Goal: Task Accomplishment & Management: Manage account settings

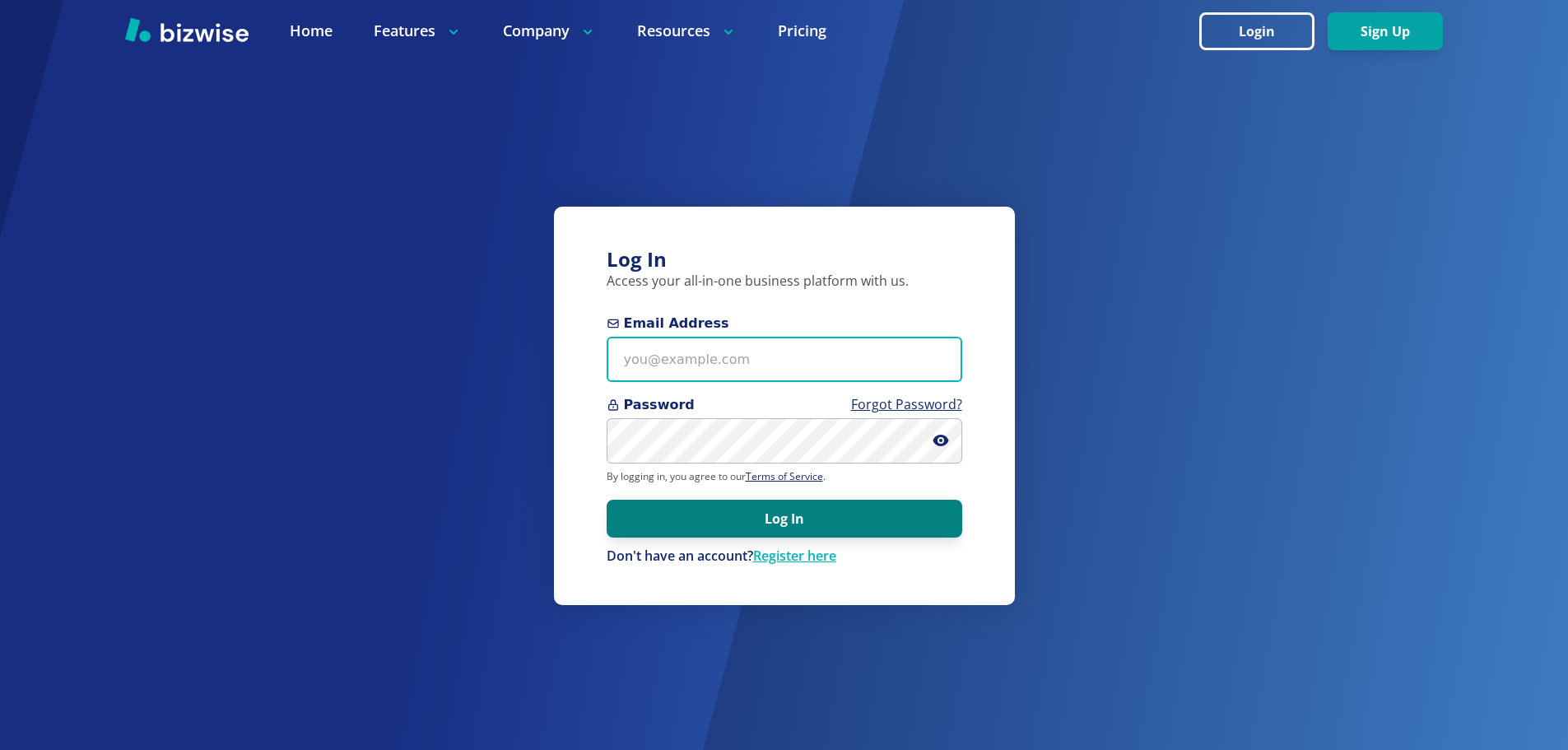
type input "Andresisatwork@gmail.com"
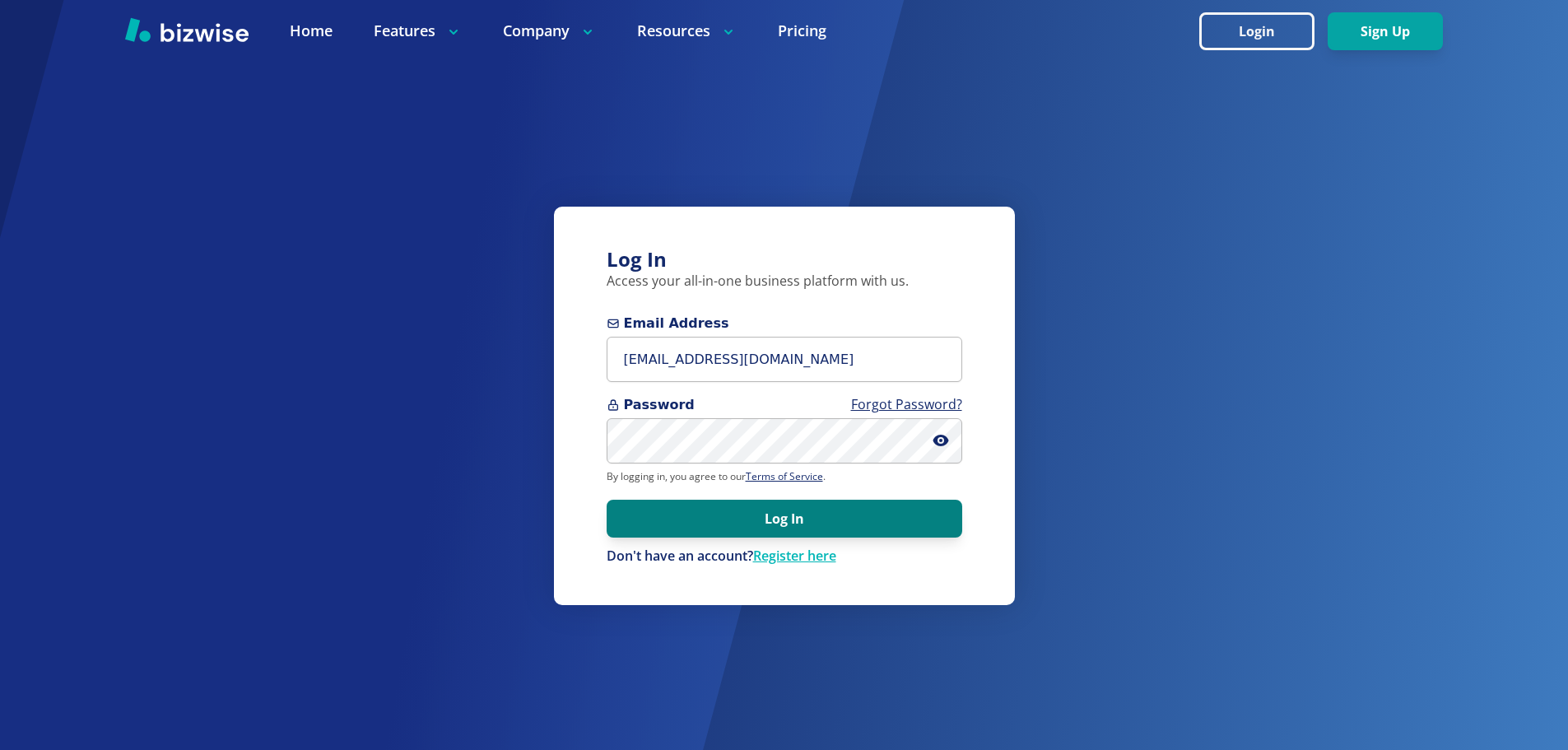
click at [828, 531] on button "Log In" at bounding box center [784, 518] width 355 height 38
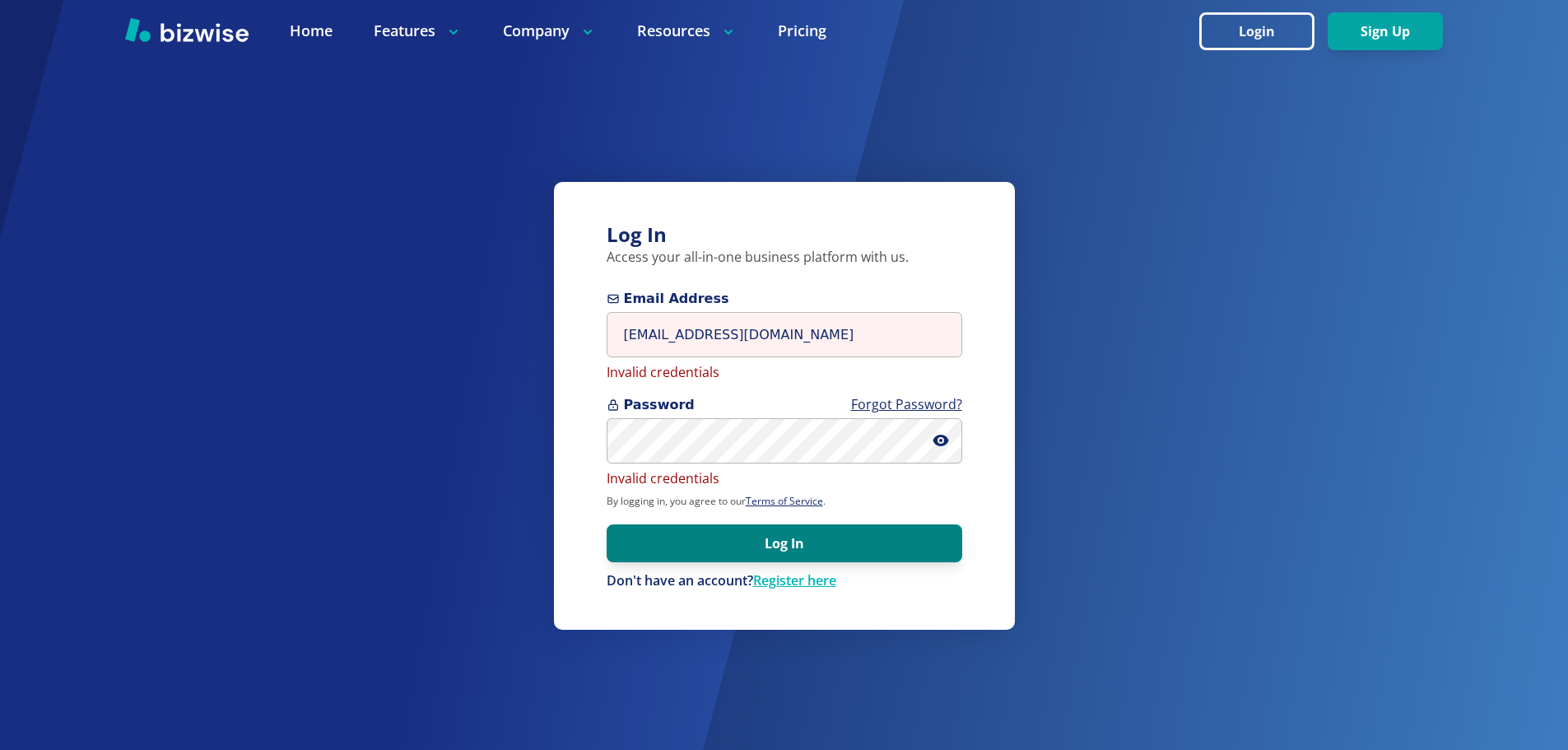
click at [802, 550] on button "Log In" at bounding box center [784, 543] width 355 height 38
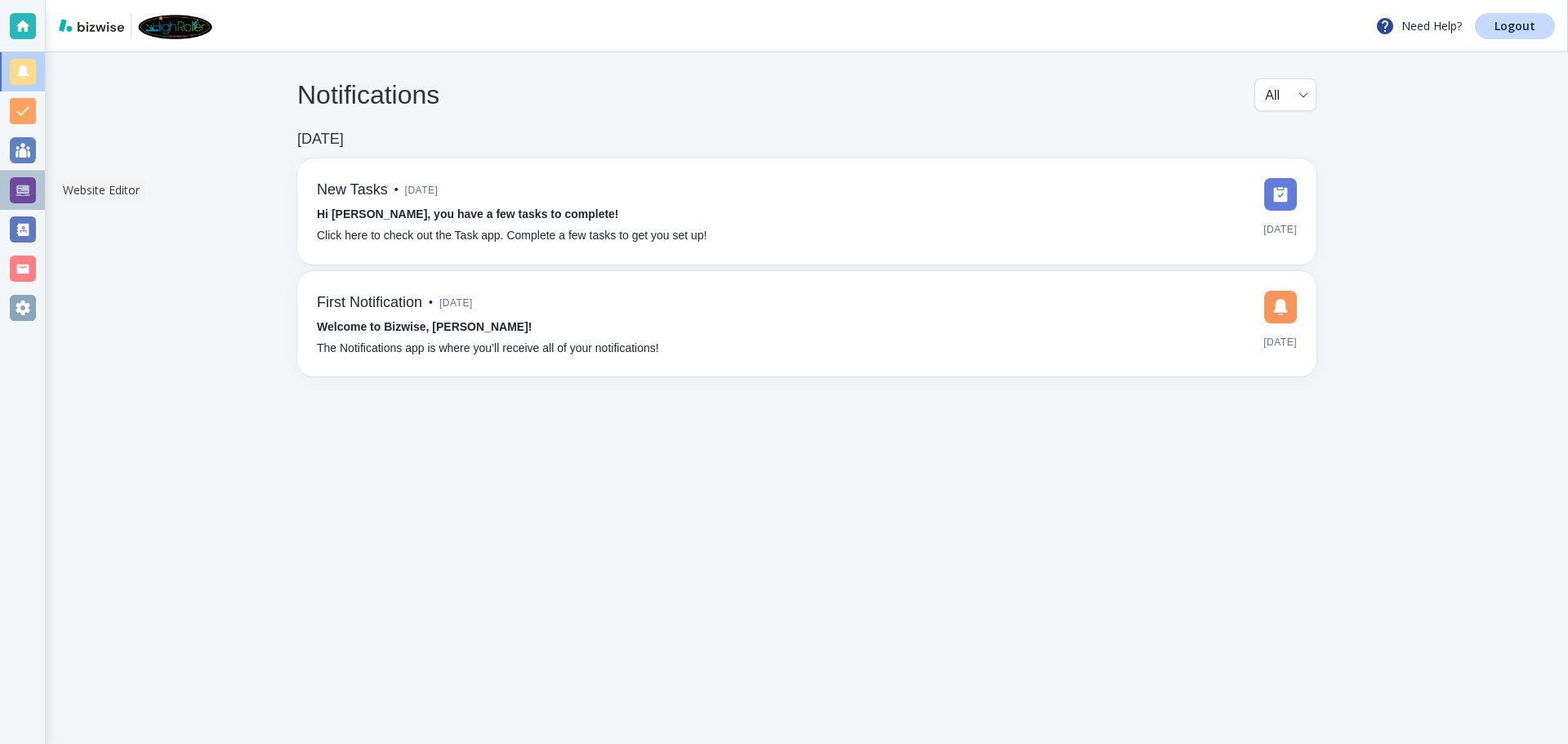
click at [30, 181] on div at bounding box center [22, 190] width 26 height 26
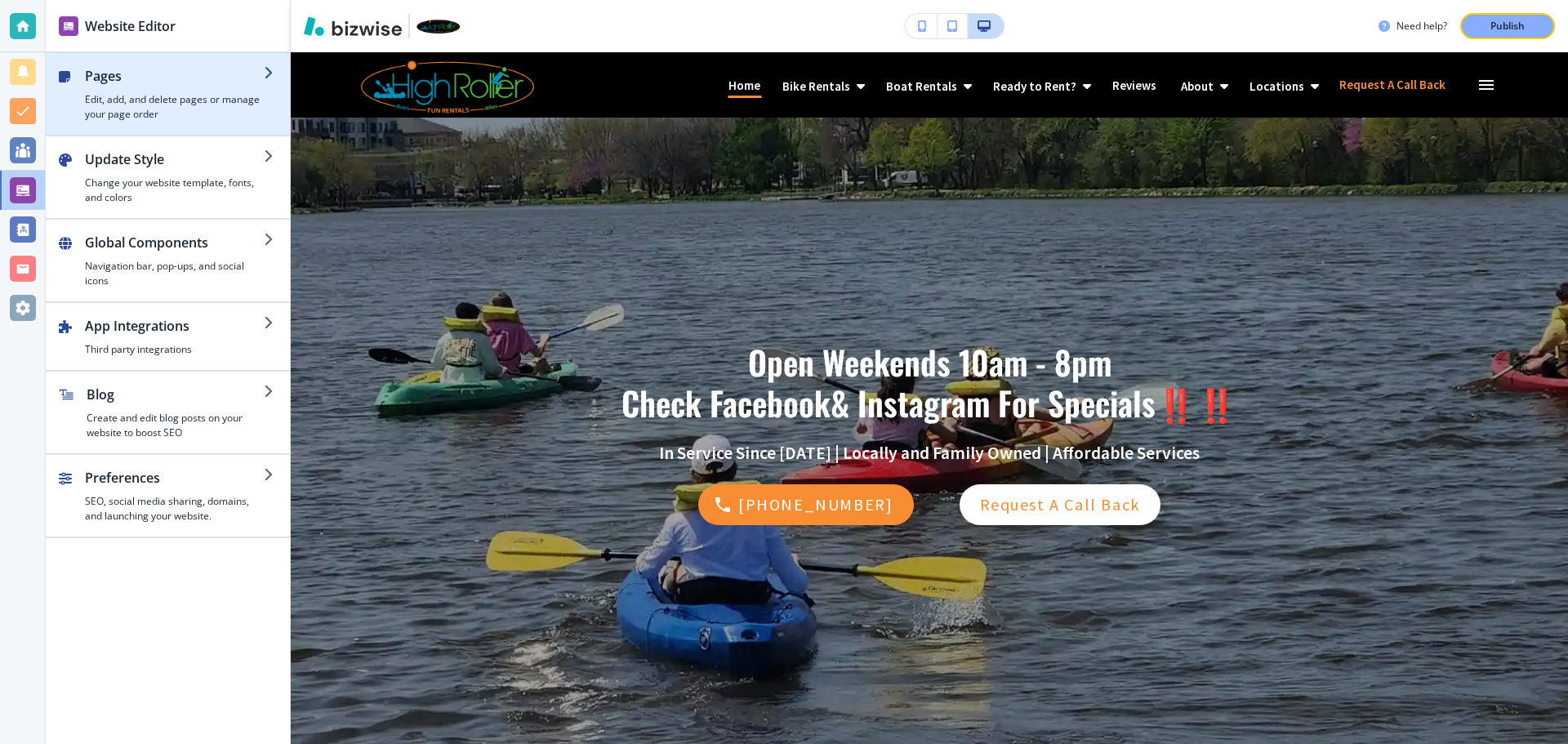
click at [162, 84] on h2 "Pages" at bounding box center [174, 76] width 179 height 19
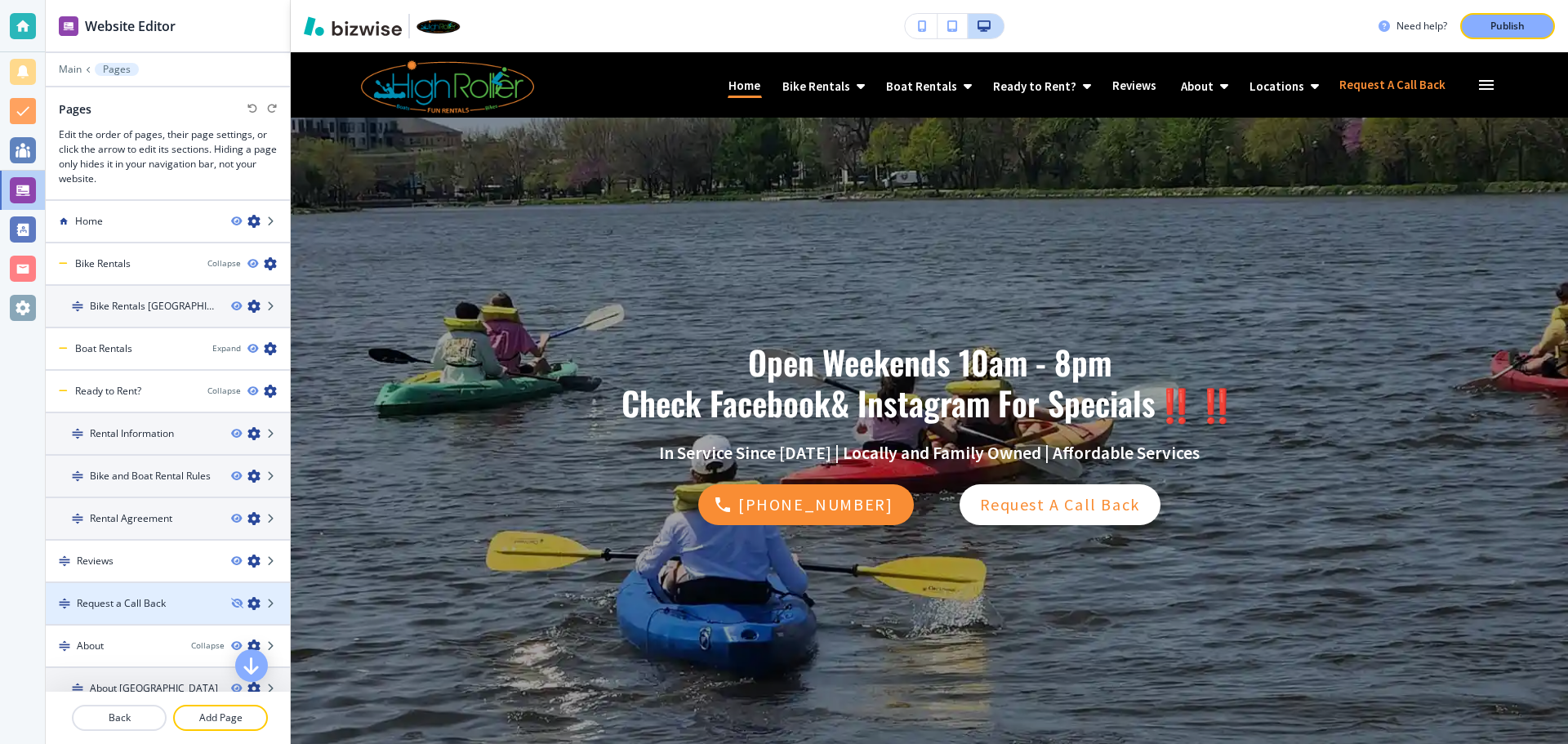
scroll to position [104, 0]
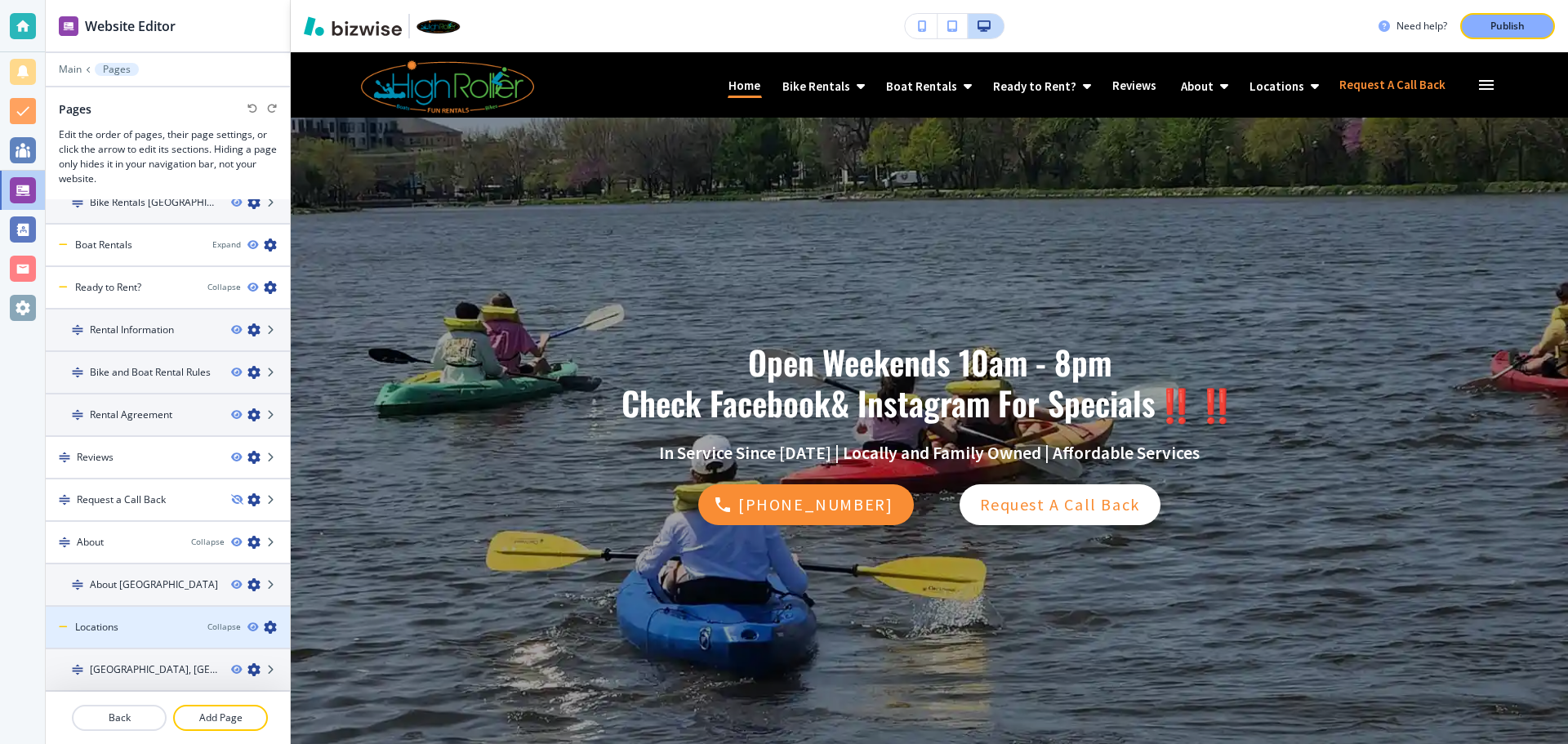
click at [130, 614] on div at bounding box center [168, 613] width 244 height 13
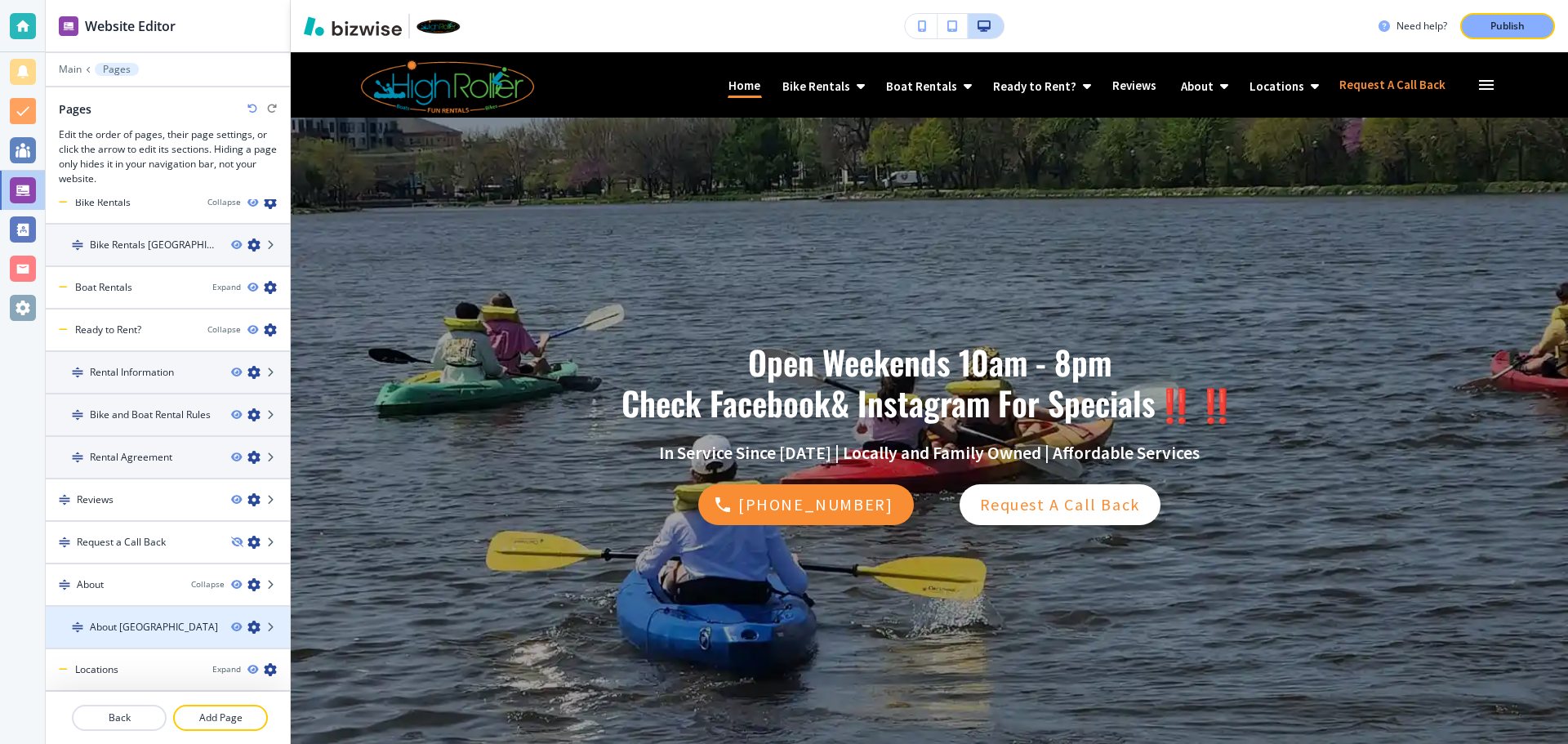
scroll to position [61, 0]
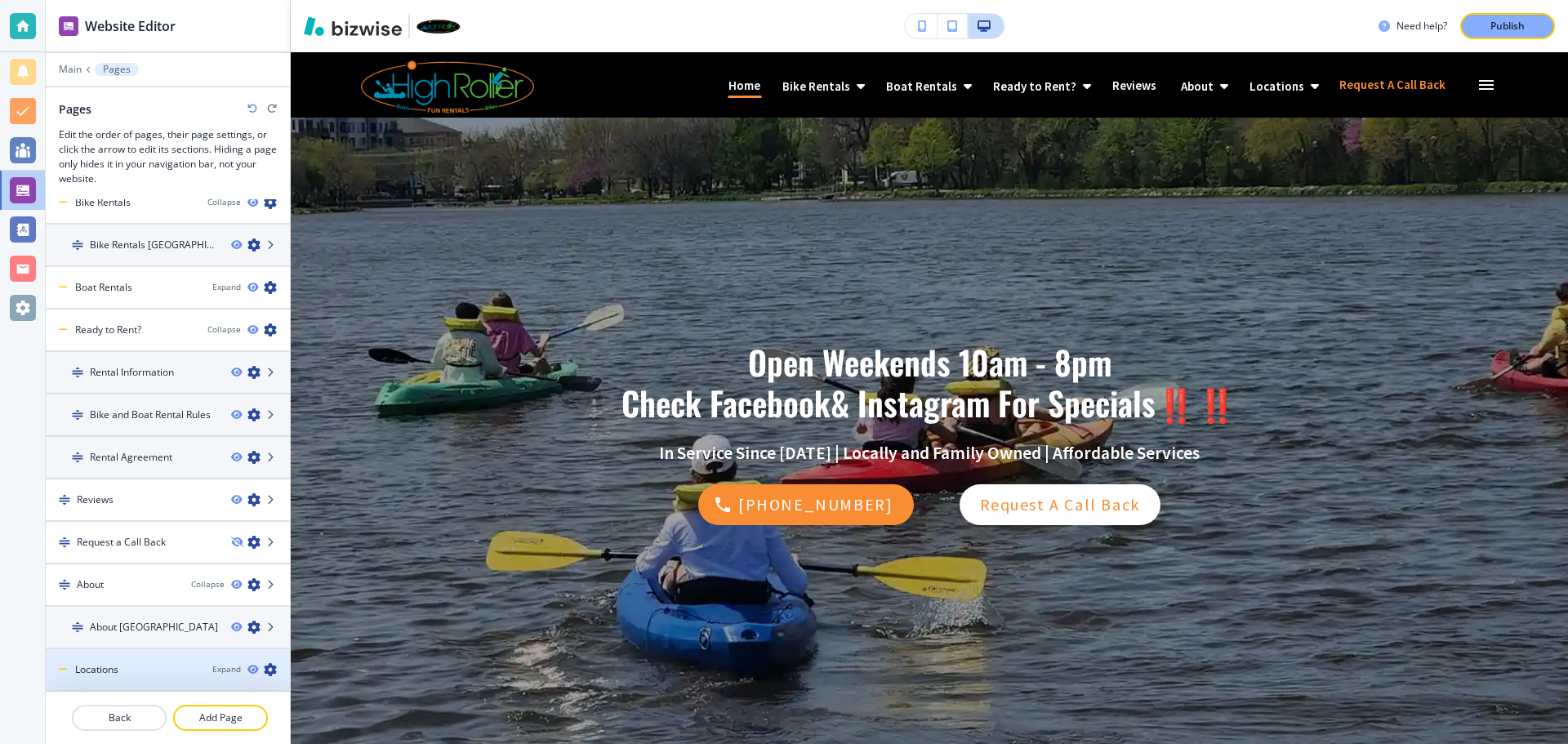
click at [121, 664] on div "Locations" at bounding box center [123, 669] width 154 height 14
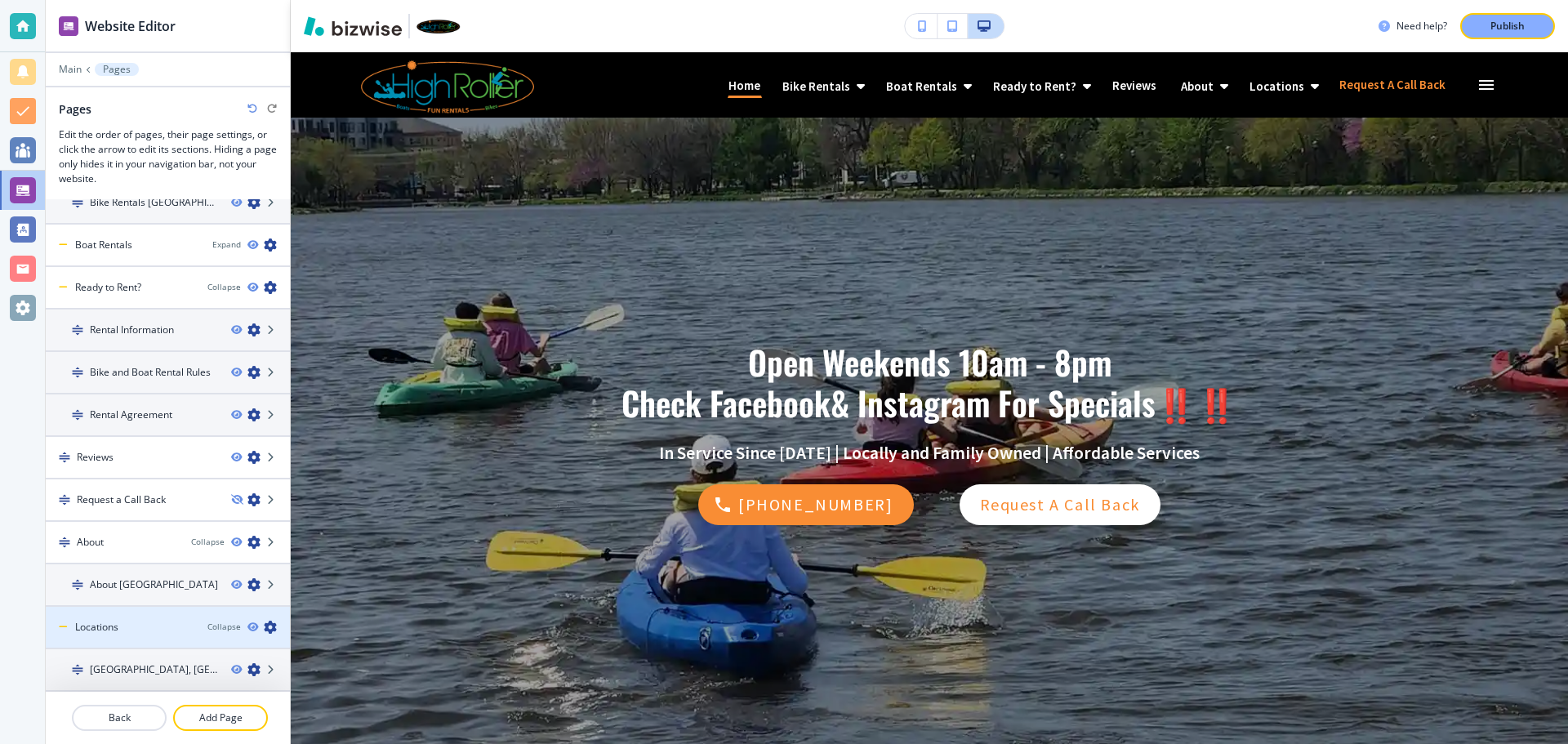
click at [166, 614] on div at bounding box center [168, 613] width 244 height 13
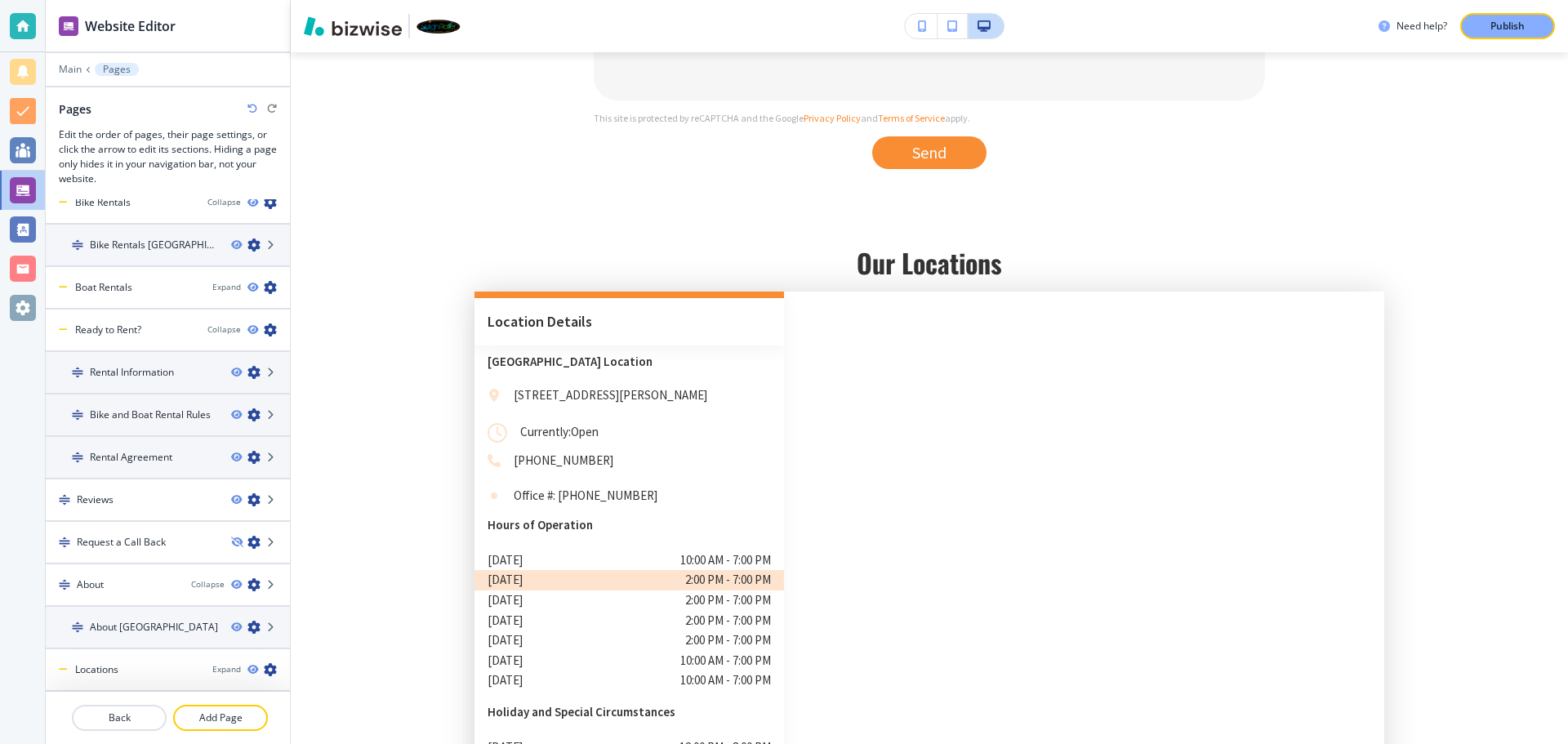
scroll to position [7271, 0]
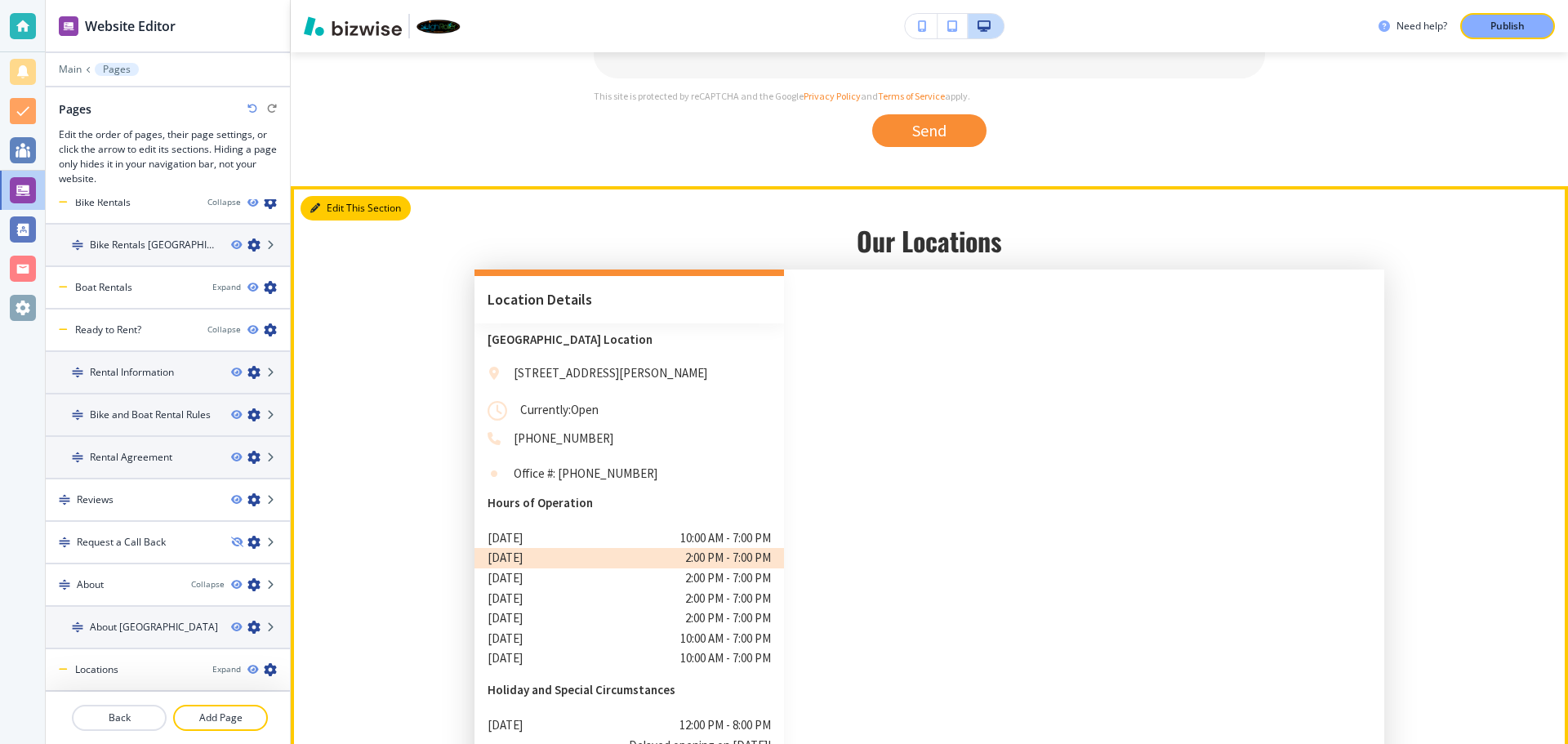
click at [308, 196] on button "Edit This Section" at bounding box center [355, 208] width 110 height 25
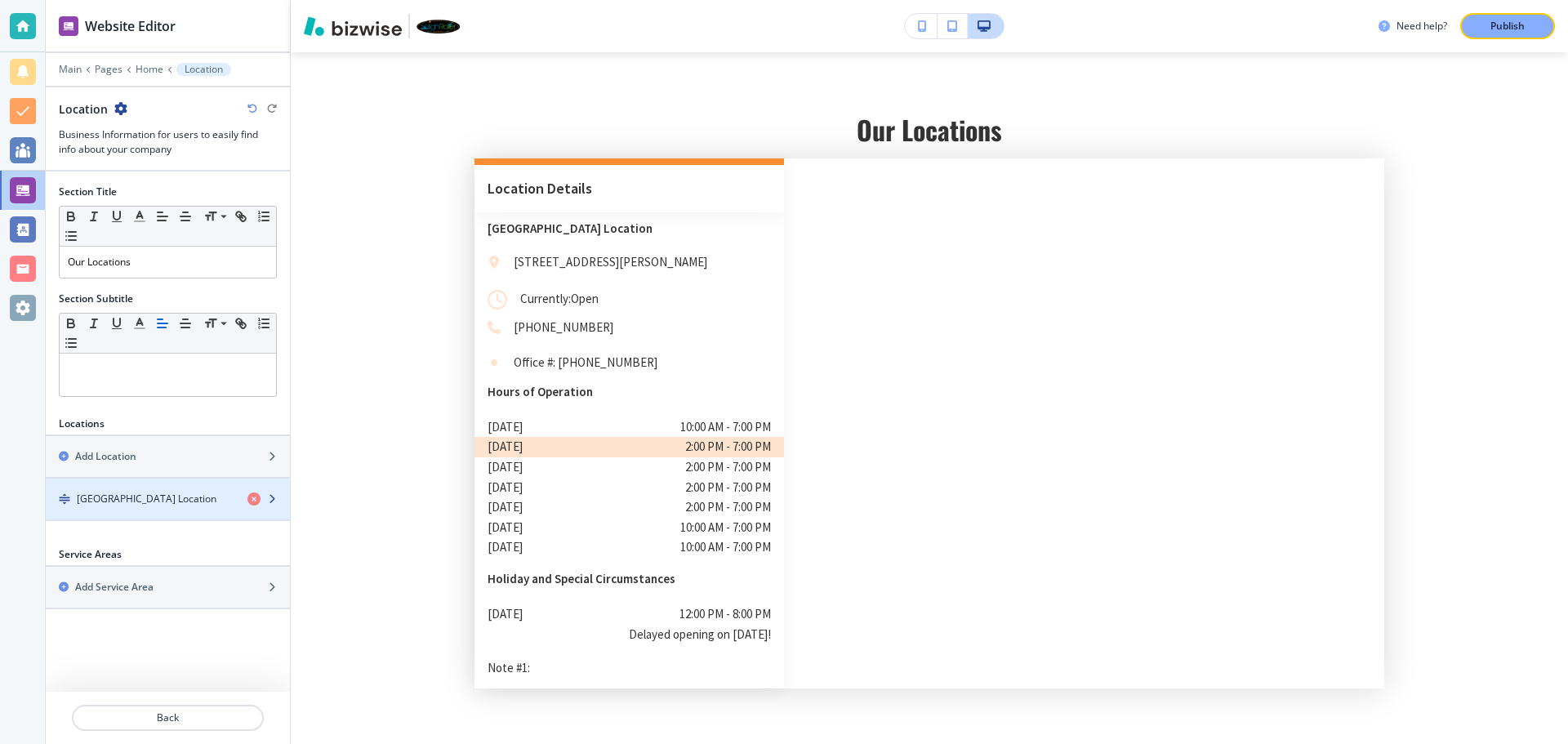
click at [217, 508] on div "button" at bounding box center [168, 513] width 244 height 13
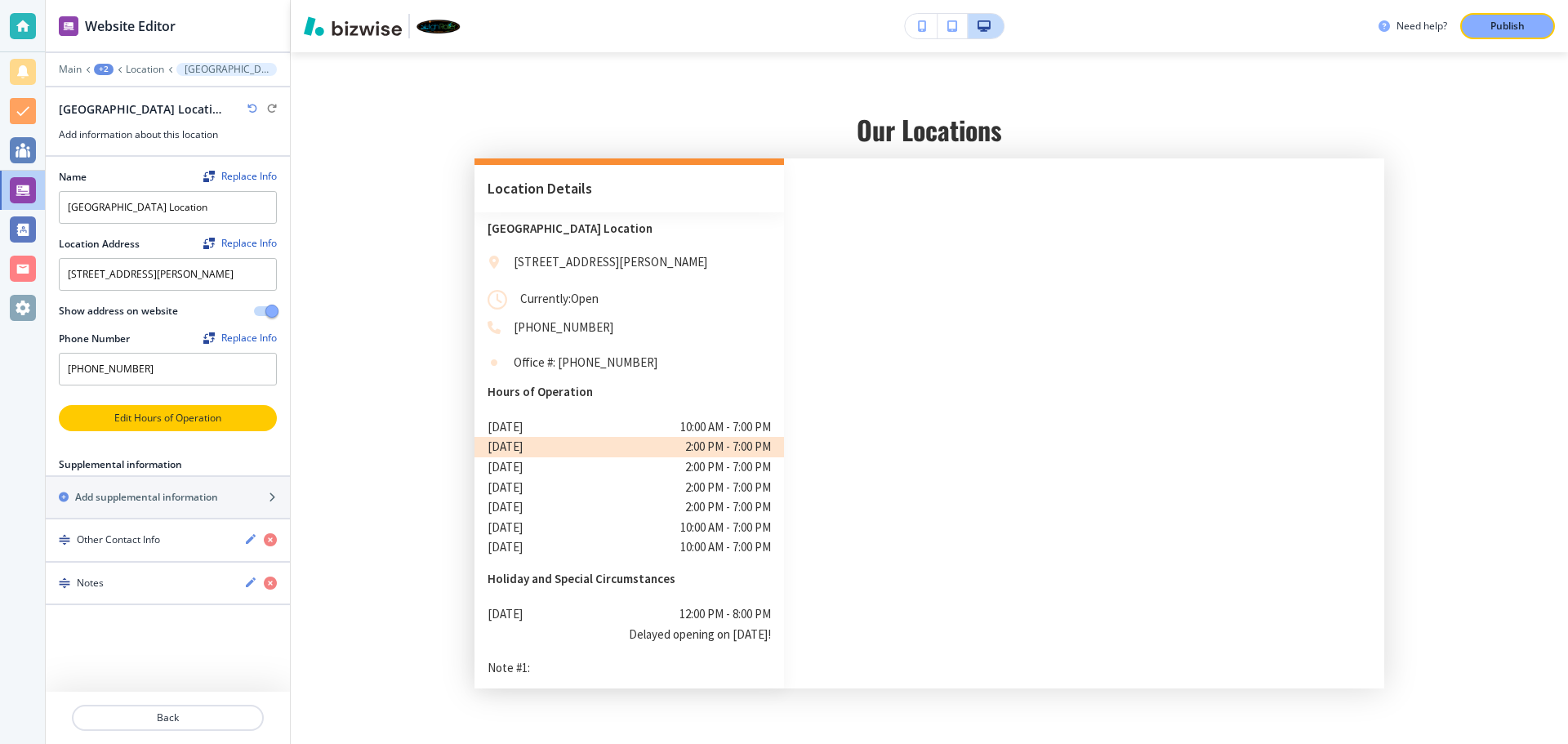
click at [168, 424] on p "Edit Hours of Operation" at bounding box center [168, 418] width 215 height 14
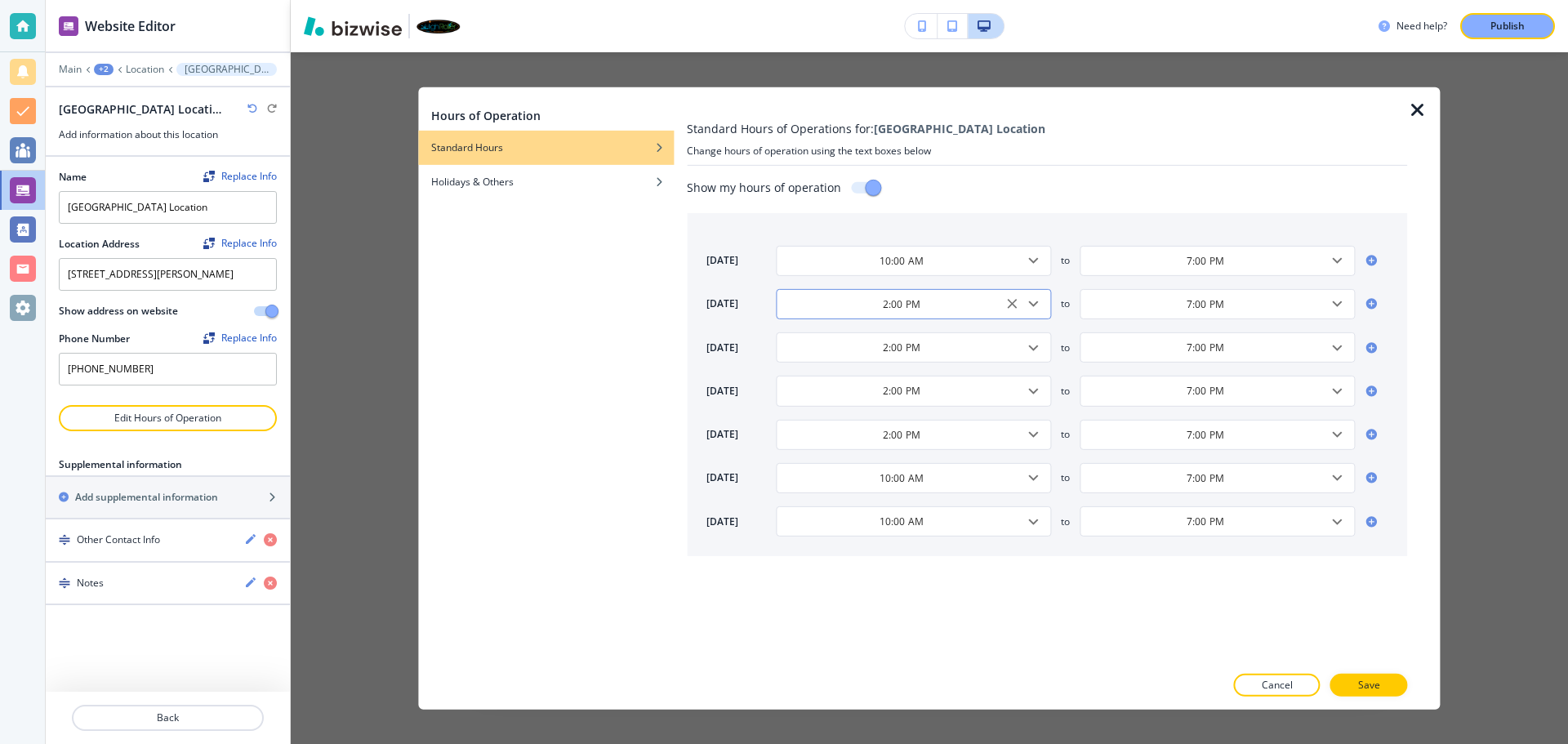
click at [1009, 305] on icon "Clear" at bounding box center [1011, 303] width 16 height 16
click at [1317, 305] on icon "Clear" at bounding box center [1316, 303] width 10 height 10
click at [1317, 348] on icon "Clear" at bounding box center [1316, 348] width 10 height 10
click at [1015, 344] on icon "Clear" at bounding box center [1012, 348] width 10 height 10
click at [1008, 392] on icon "Clear" at bounding box center [1011, 391] width 16 height 16
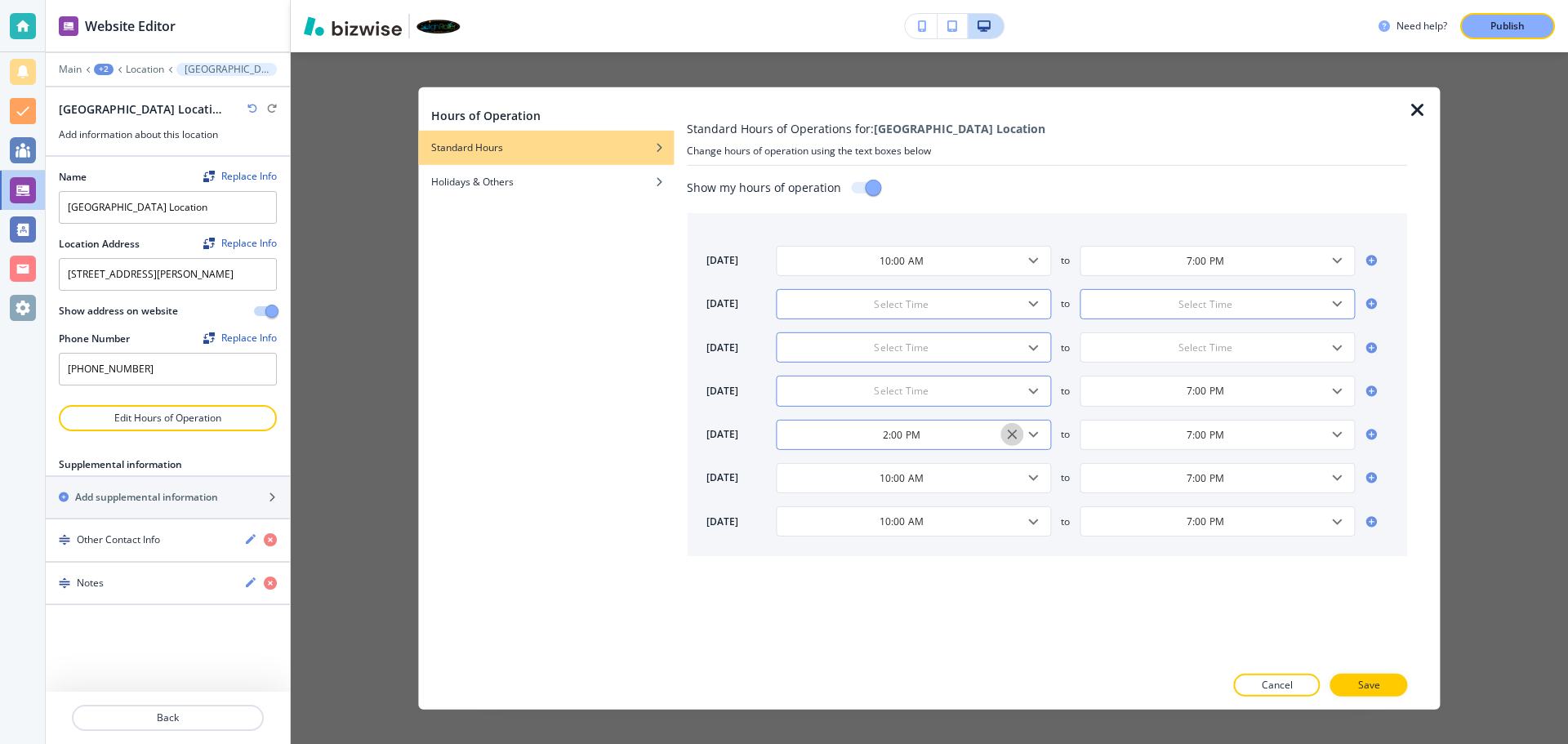
click at [1013, 437] on icon "Clear" at bounding box center [1011, 434] width 16 height 16
click at [1315, 434] on icon "Clear" at bounding box center [1316, 434] width 10 height 10
click at [1312, 390] on icon "Clear" at bounding box center [1315, 391] width 16 height 16
click at [1030, 477] on icon "Open" at bounding box center [1033, 478] width 10 height 6
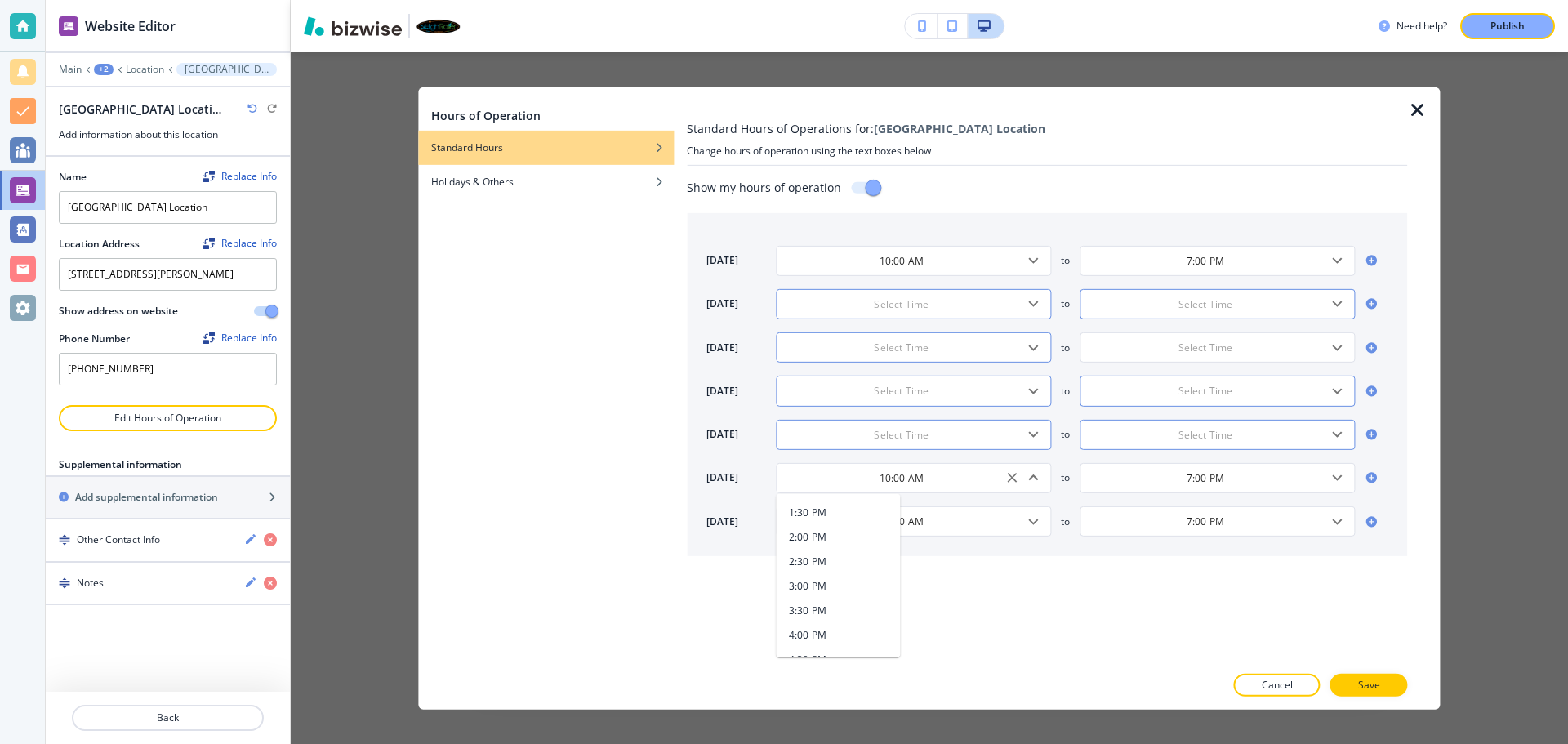
click at [835, 543] on li "2:00 PM" at bounding box center [837, 537] width 124 height 25
type input "2:00 PM"
click at [1380, 684] on button "Save" at bounding box center [1368, 685] width 78 height 23
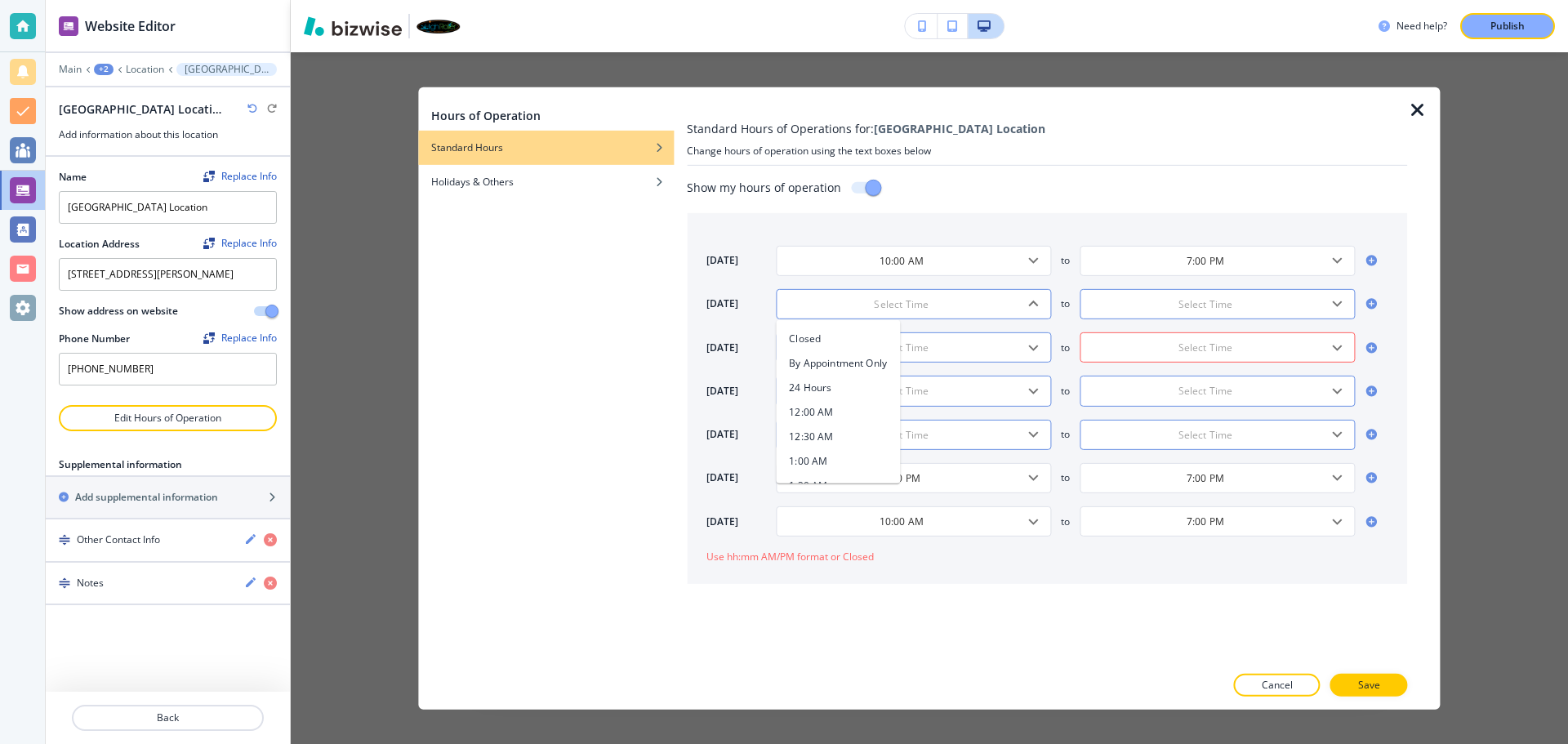
click at [1003, 308] on input "text" at bounding box center [901, 304] width 234 height 13
click at [853, 343] on li "Closed" at bounding box center [837, 338] width 124 height 25
type input "Closed"
click at [901, 343] on input "text" at bounding box center [901, 348] width 234 height 13
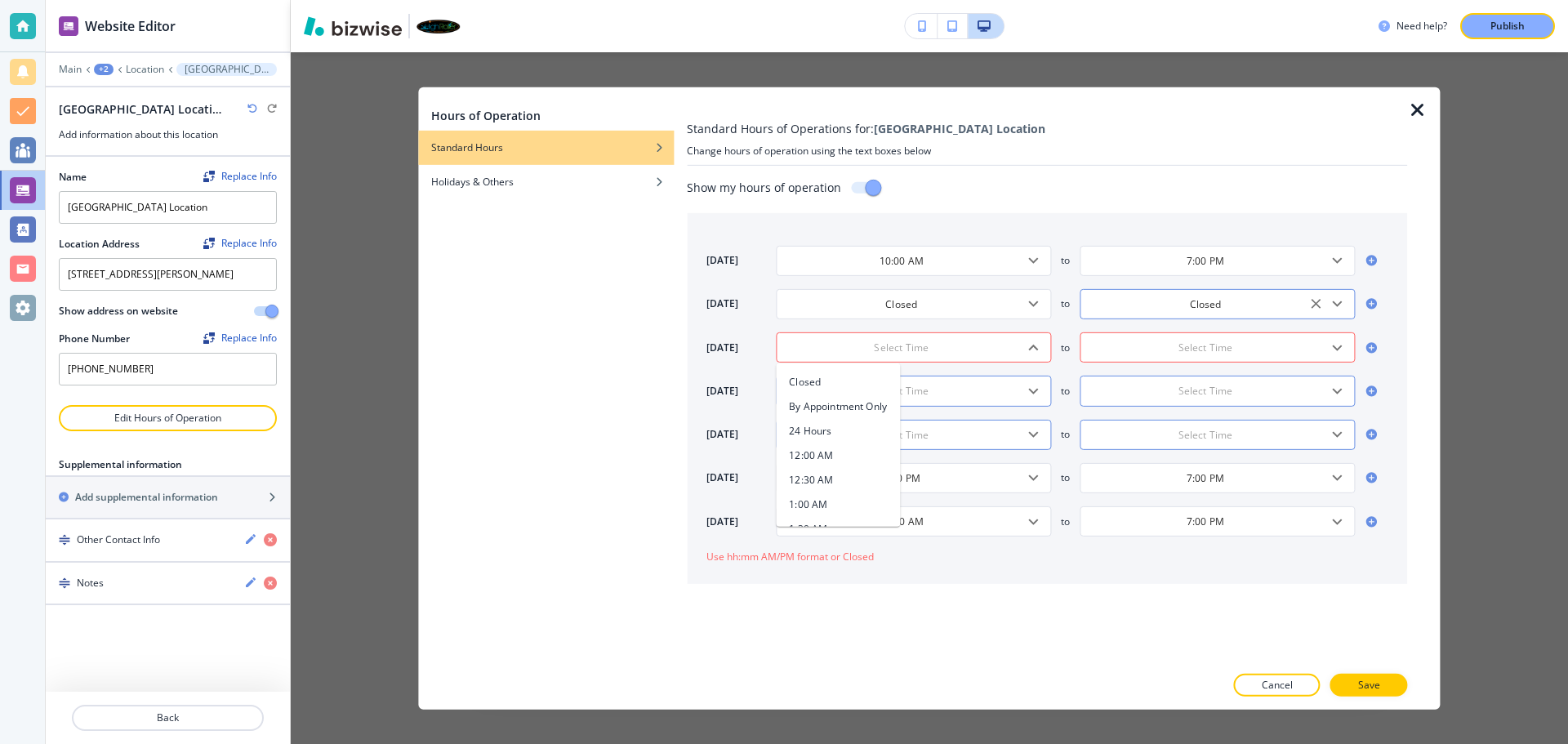
click at [868, 384] on li "Closed" at bounding box center [837, 381] width 124 height 25
type input "Closed"
click at [903, 387] on input "text" at bounding box center [901, 391] width 234 height 13
click at [855, 419] on li "Closed" at bounding box center [837, 424] width 124 height 25
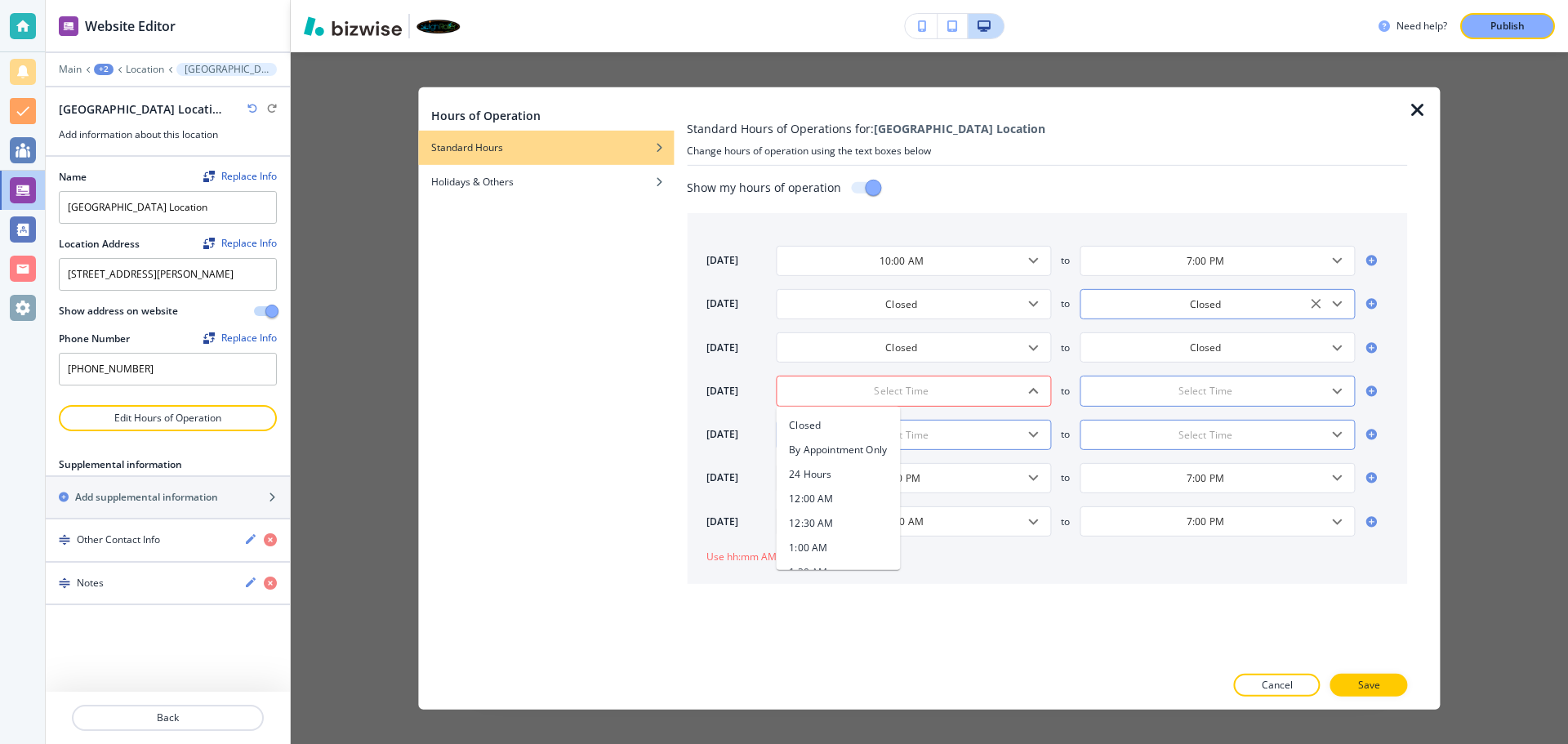
type input "Closed"
click at [908, 438] on input "text" at bounding box center [901, 434] width 234 height 13
click at [853, 466] on li "Closed" at bounding box center [837, 468] width 124 height 25
type input "Closed"
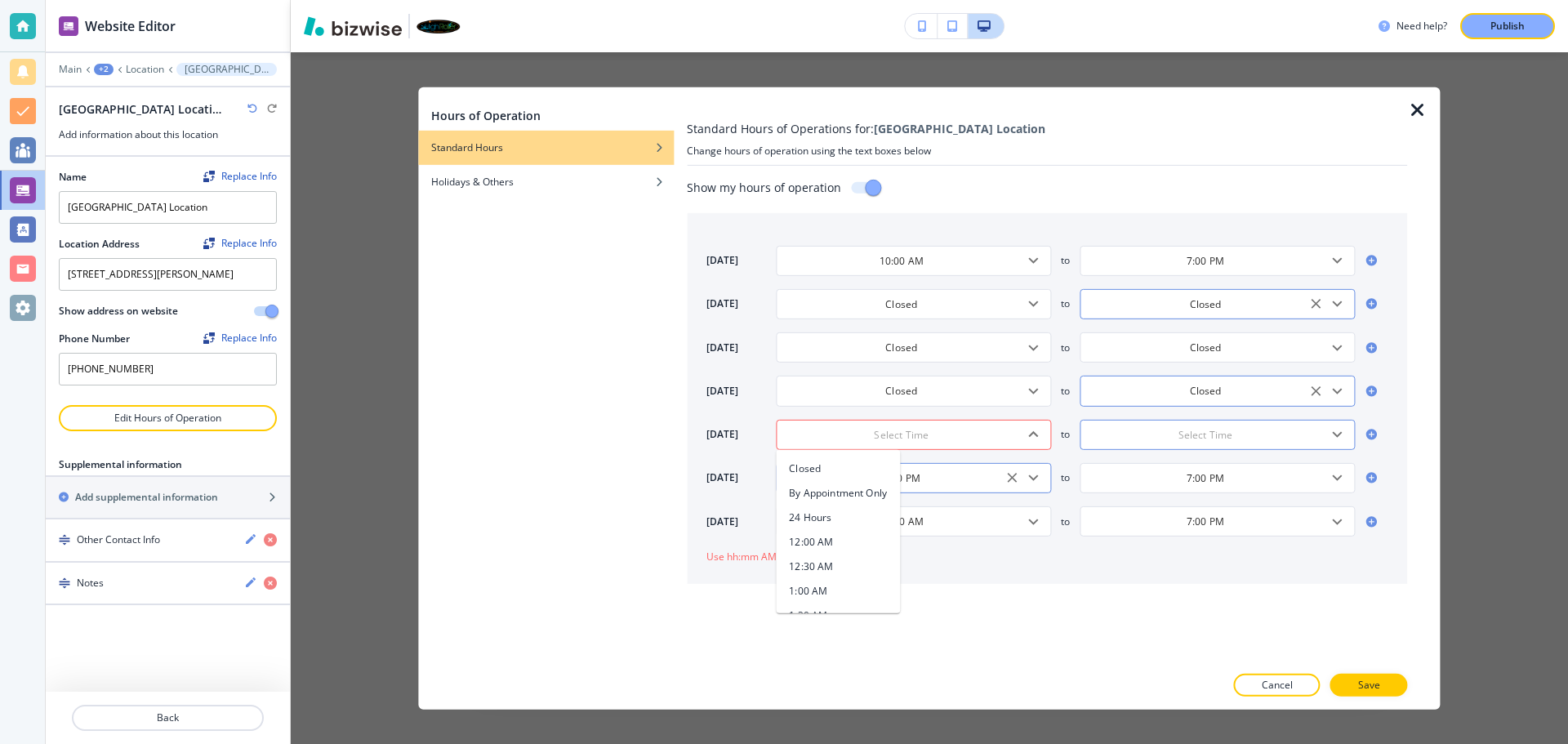
type input "Closed"
click at [1371, 684] on p "Save" at bounding box center [1368, 684] width 22 height 14
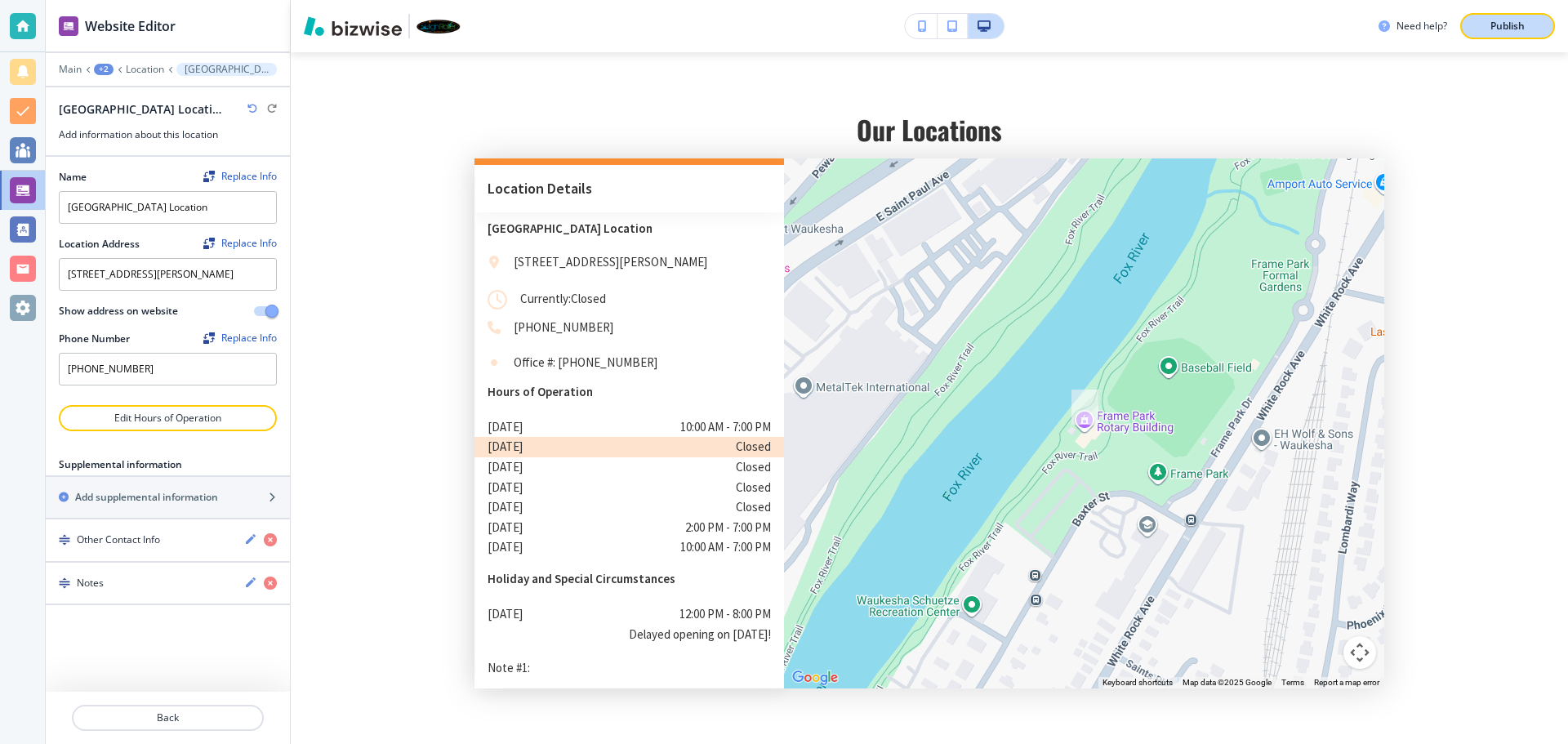
click at [1512, 17] on button "Publish" at bounding box center [1507, 26] width 95 height 26
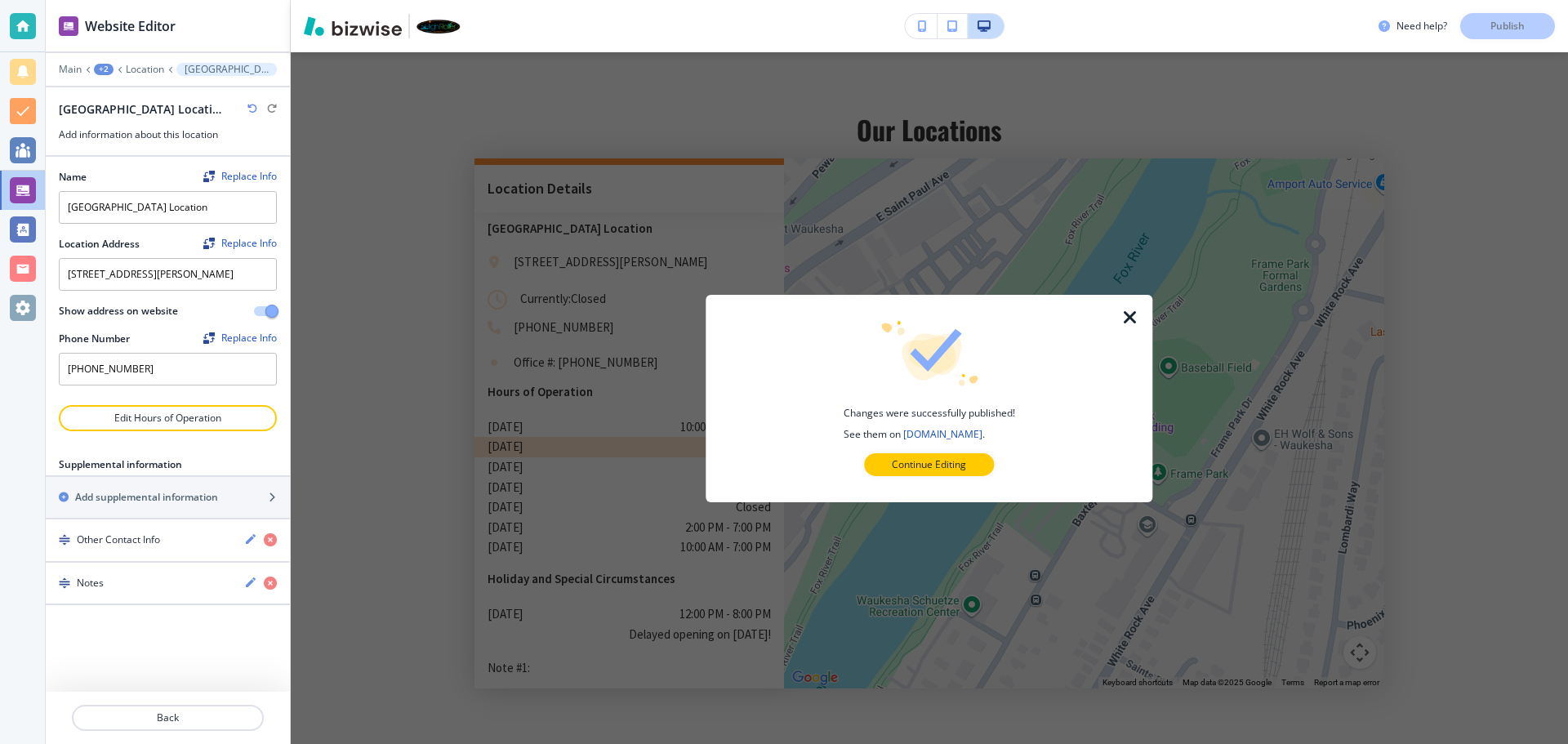
click at [956, 480] on div at bounding box center [929, 489] width 395 height 26
click at [954, 468] on p "Continue Editing" at bounding box center [929, 464] width 74 height 14
